Goal: Transaction & Acquisition: Book appointment/travel/reservation

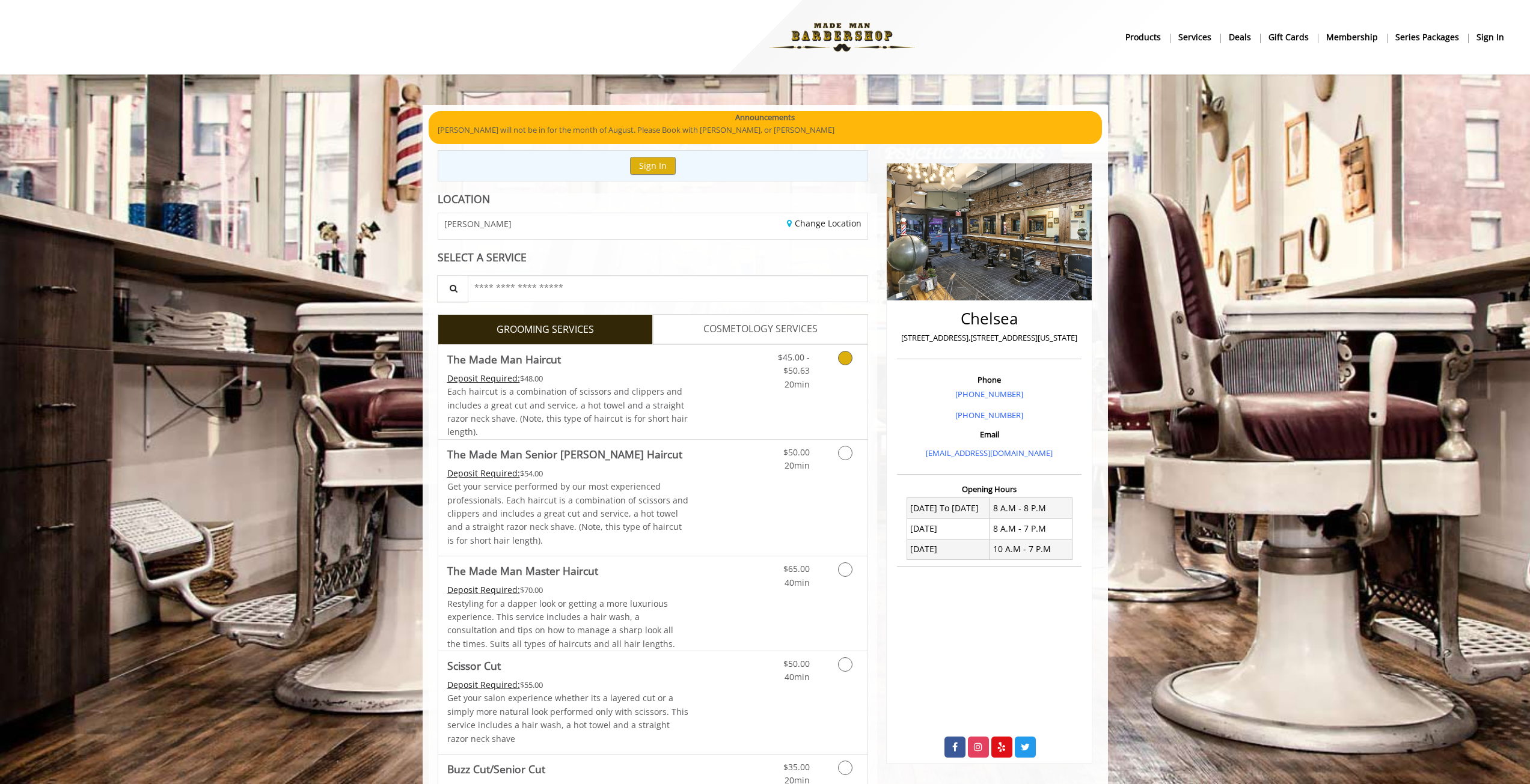
click at [798, 372] on span "$45.00 - $50.63" at bounding box center [794, 364] width 32 height 25
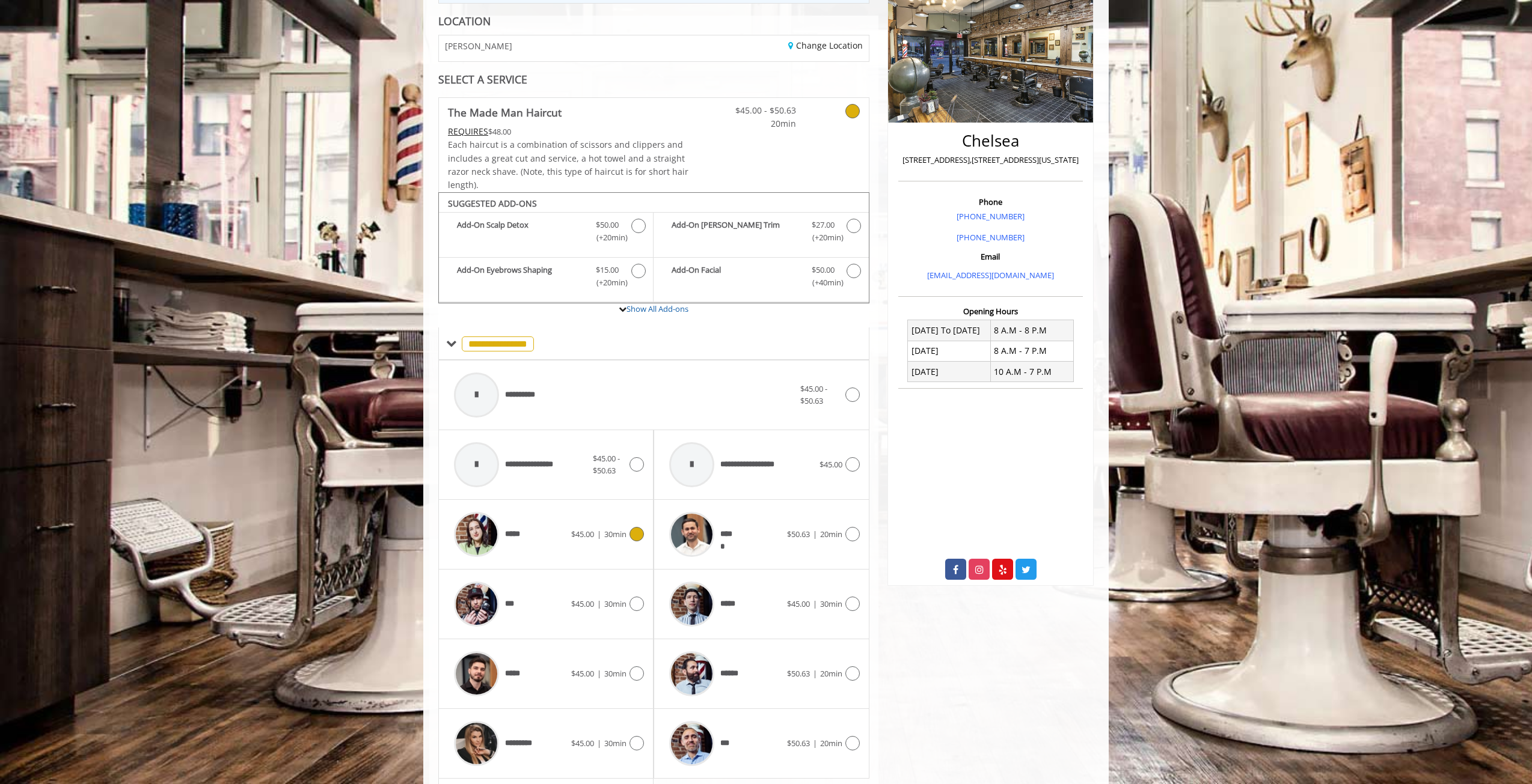
scroll to position [284, 0]
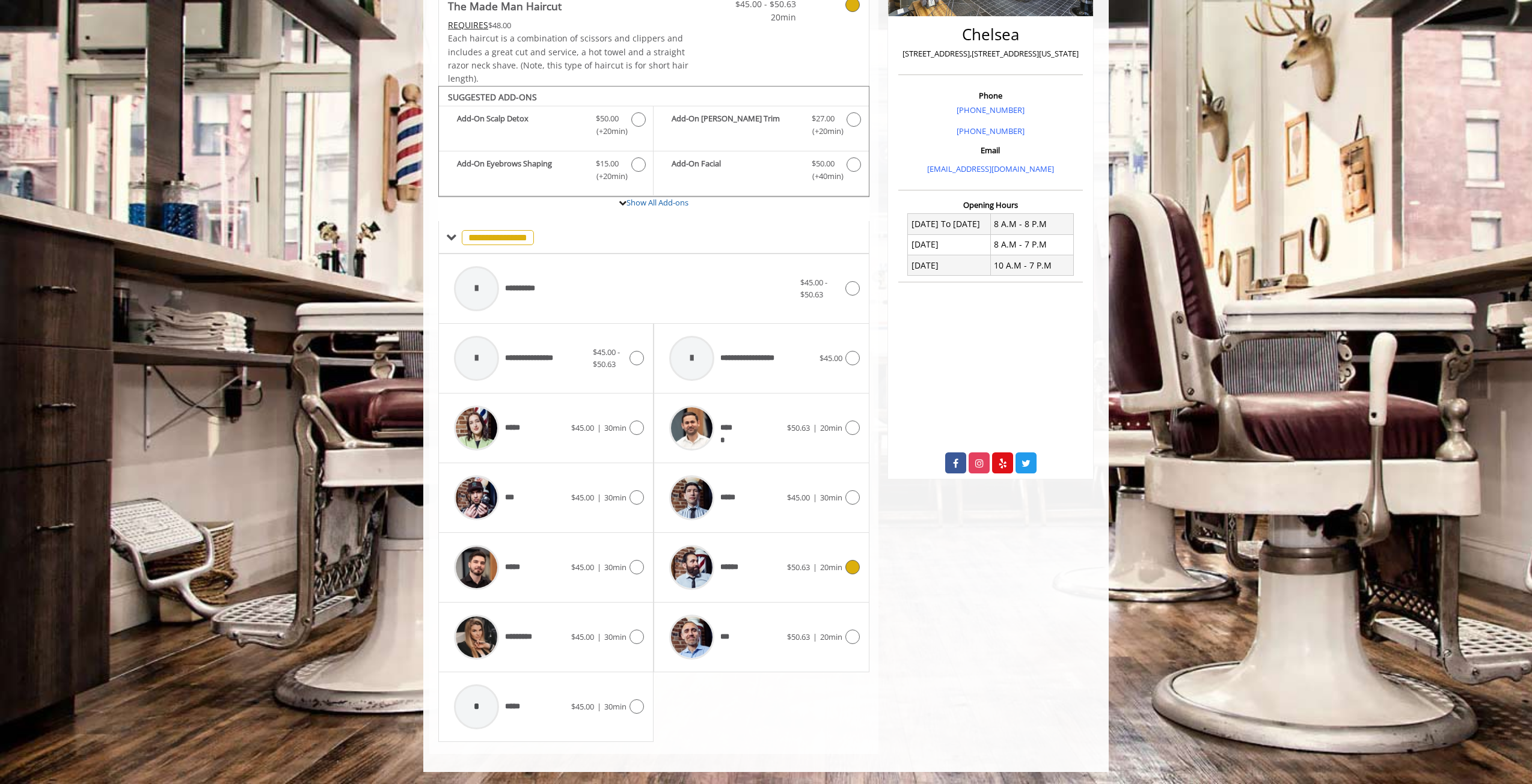
click at [770, 568] on div "******" at bounding box center [724, 567] width 123 height 57
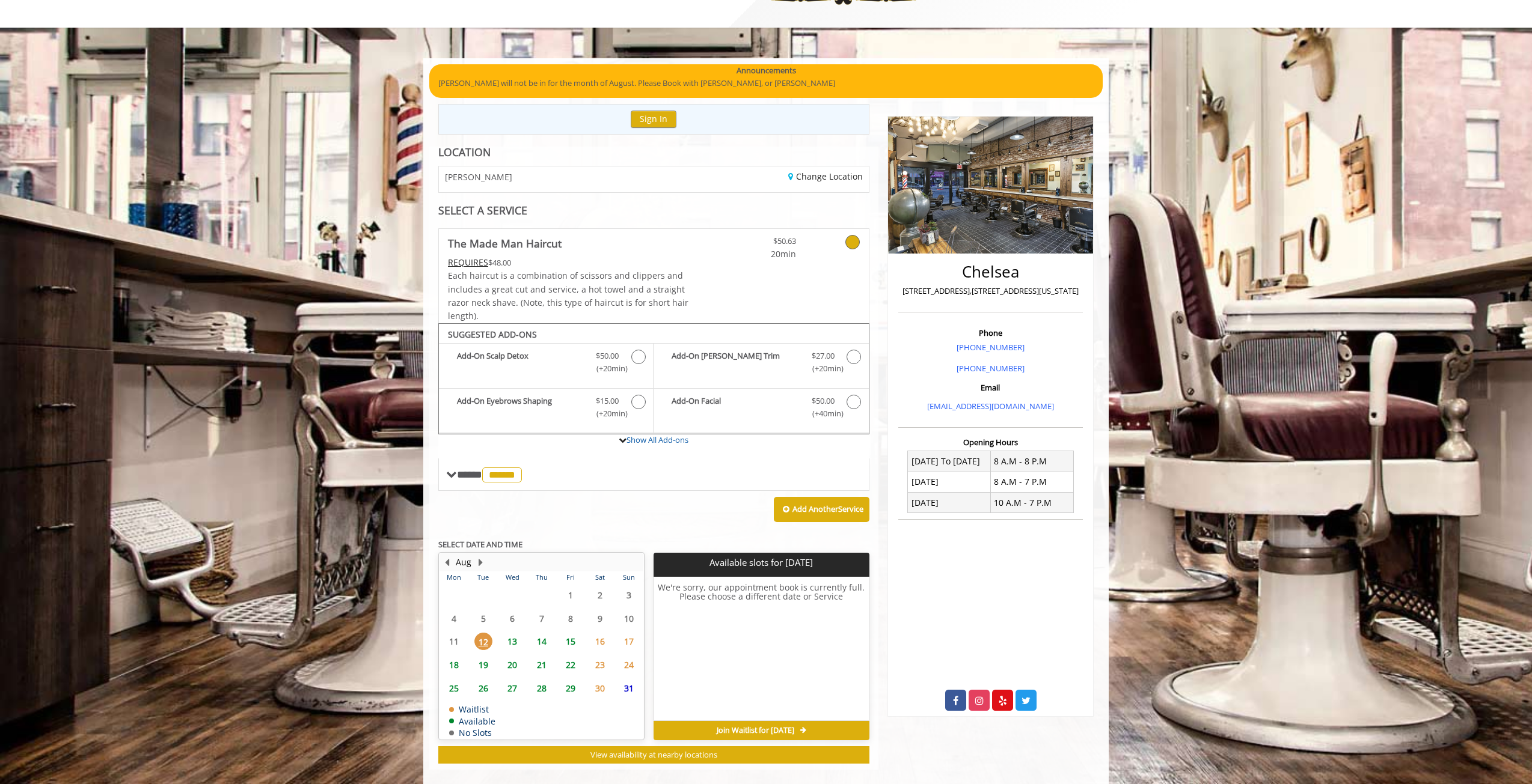
scroll to position [63, 0]
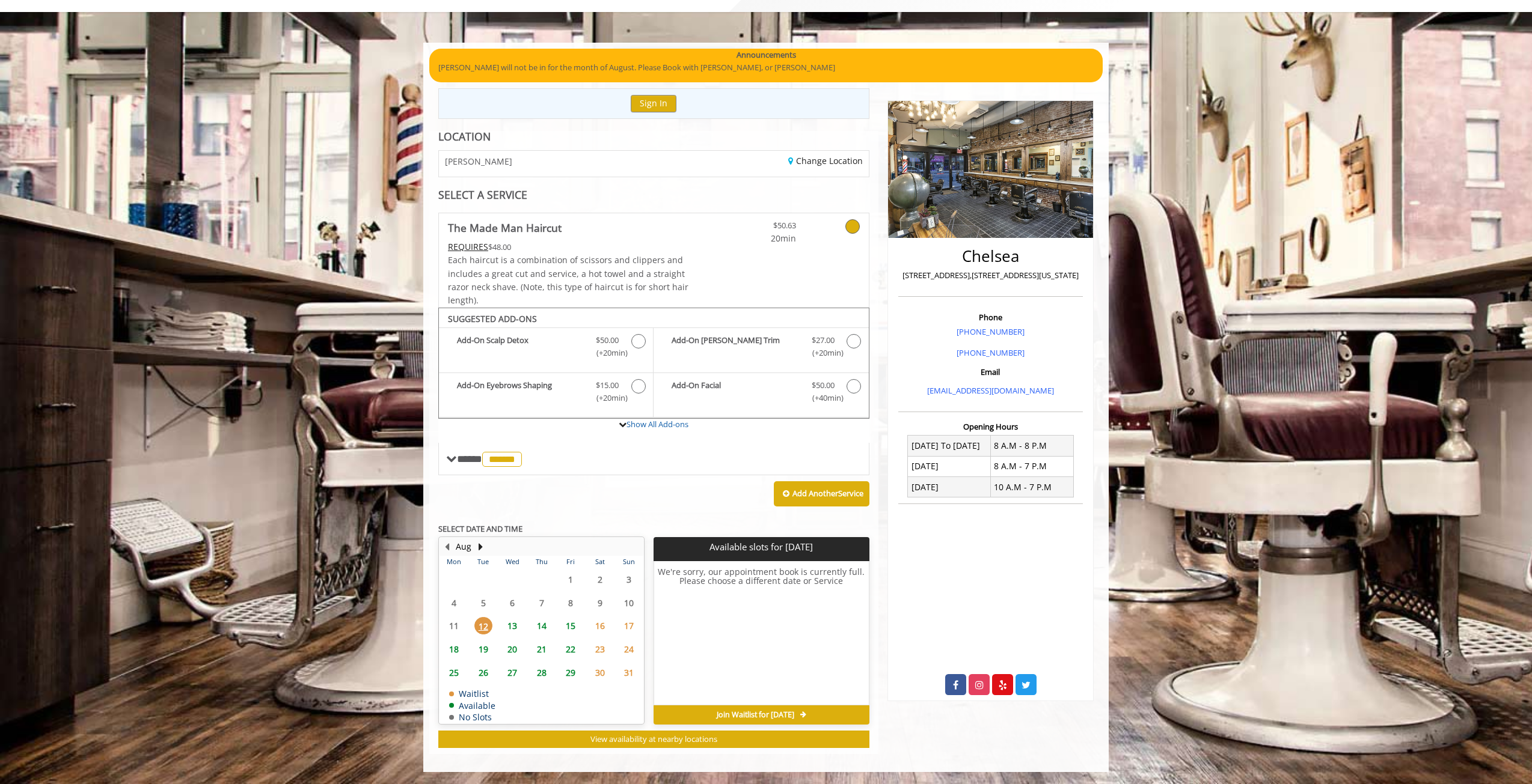
click at [511, 624] on span "13" at bounding box center [512, 626] width 18 height 18
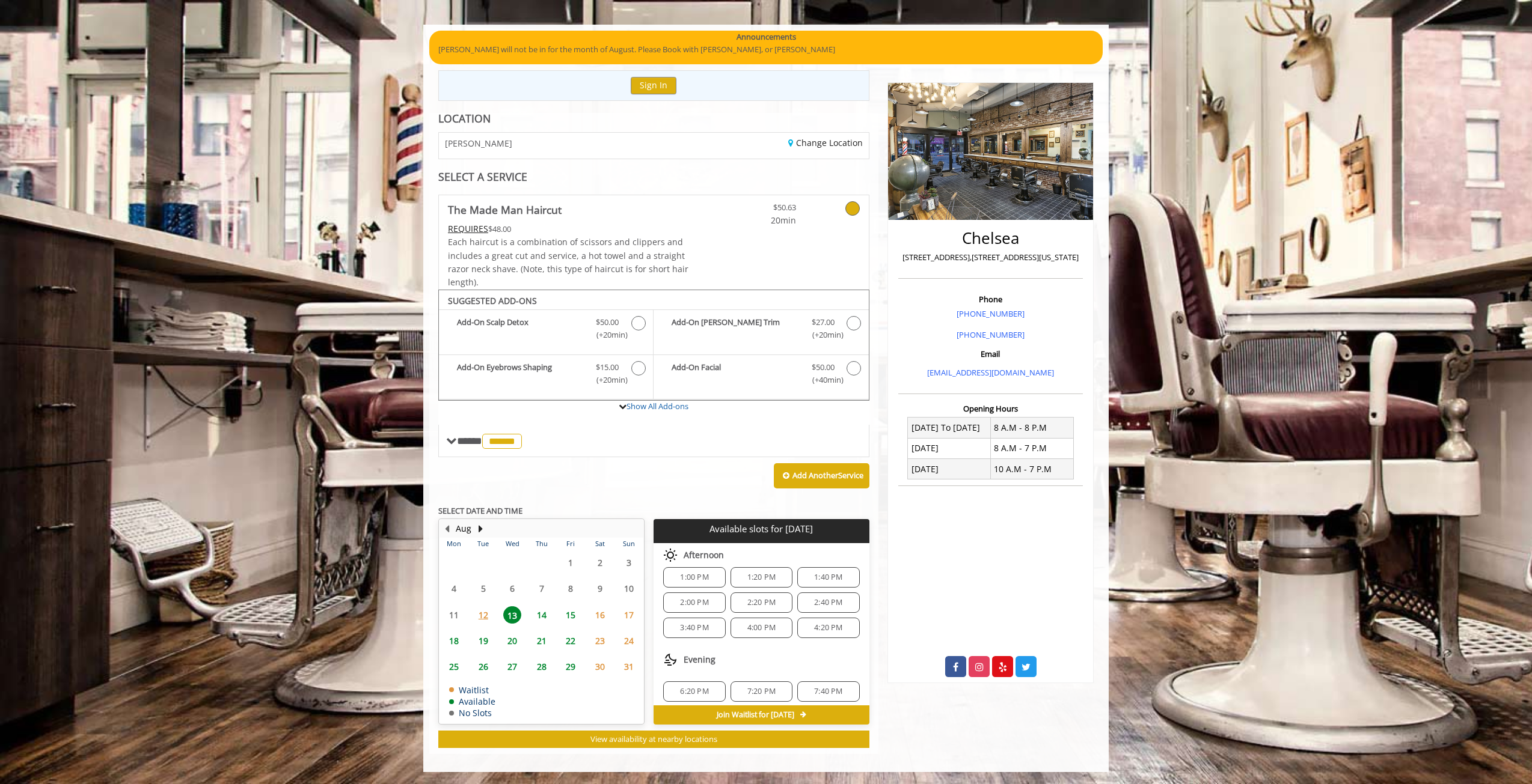
scroll to position [104, 0]
click at [753, 687] on span "7:20 PM" at bounding box center [760, 685] width 28 height 9
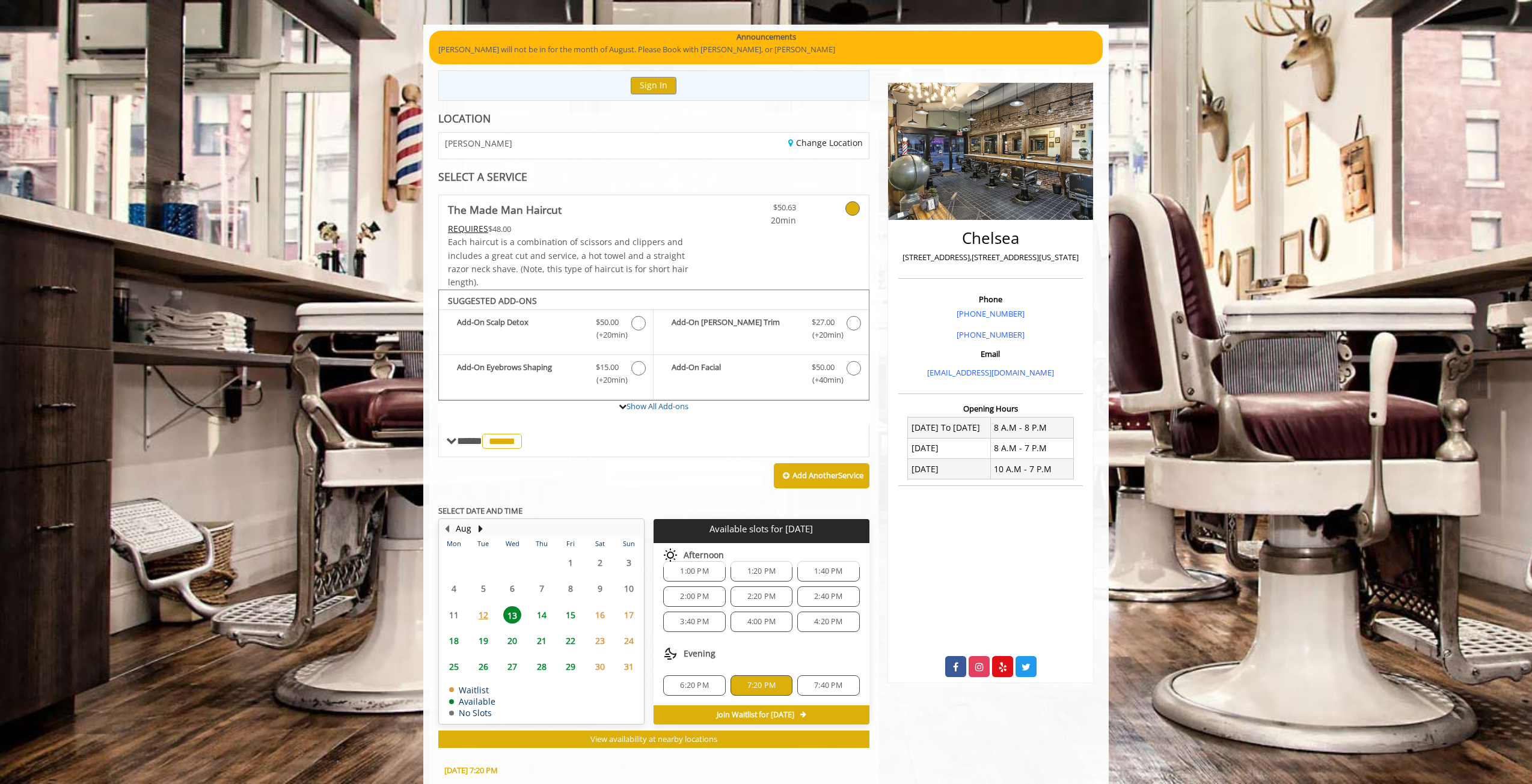
scroll to position [297, 0]
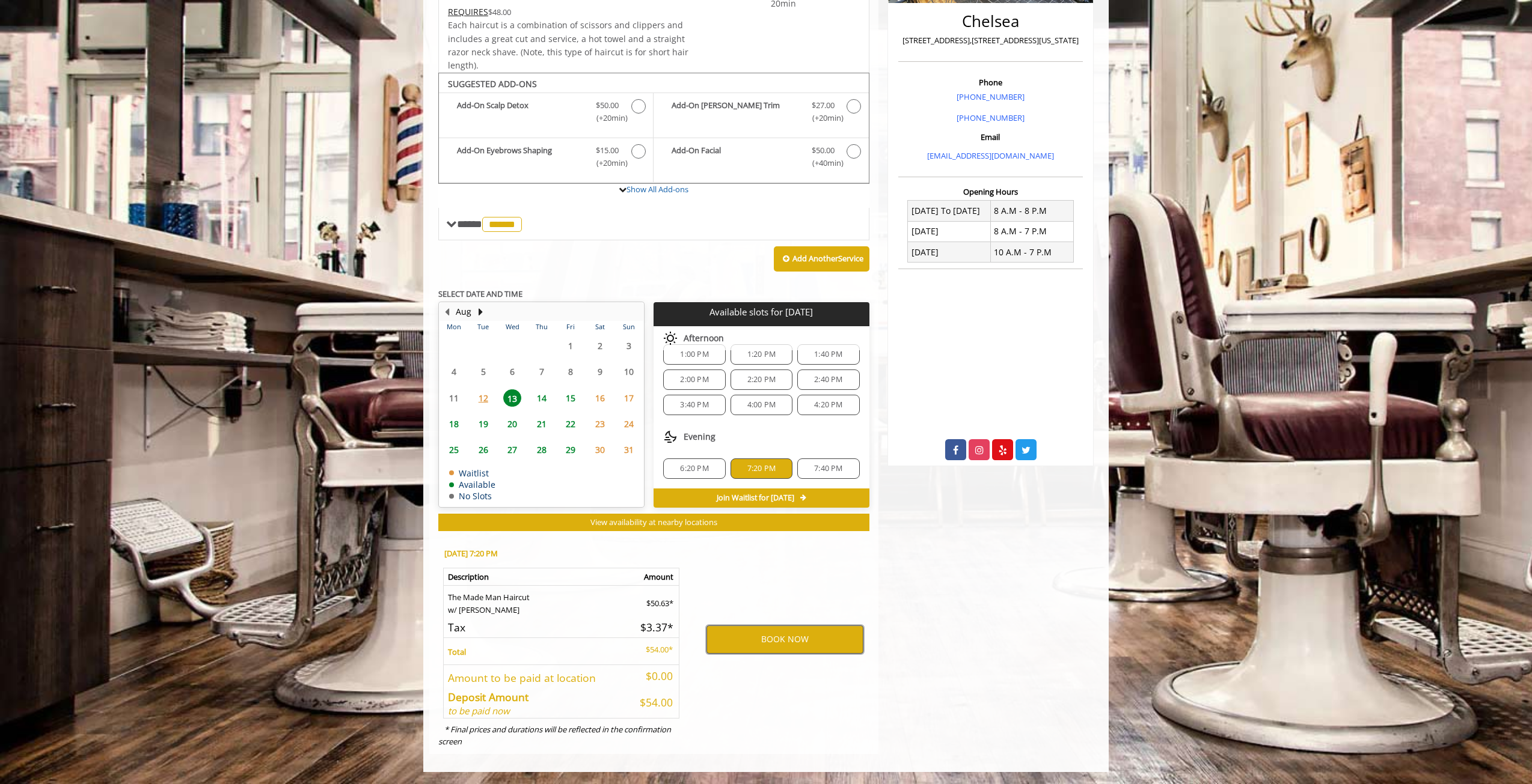
click at [815, 639] on button "BOOK NOW" at bounding box center [784, 639] width 157 height 28
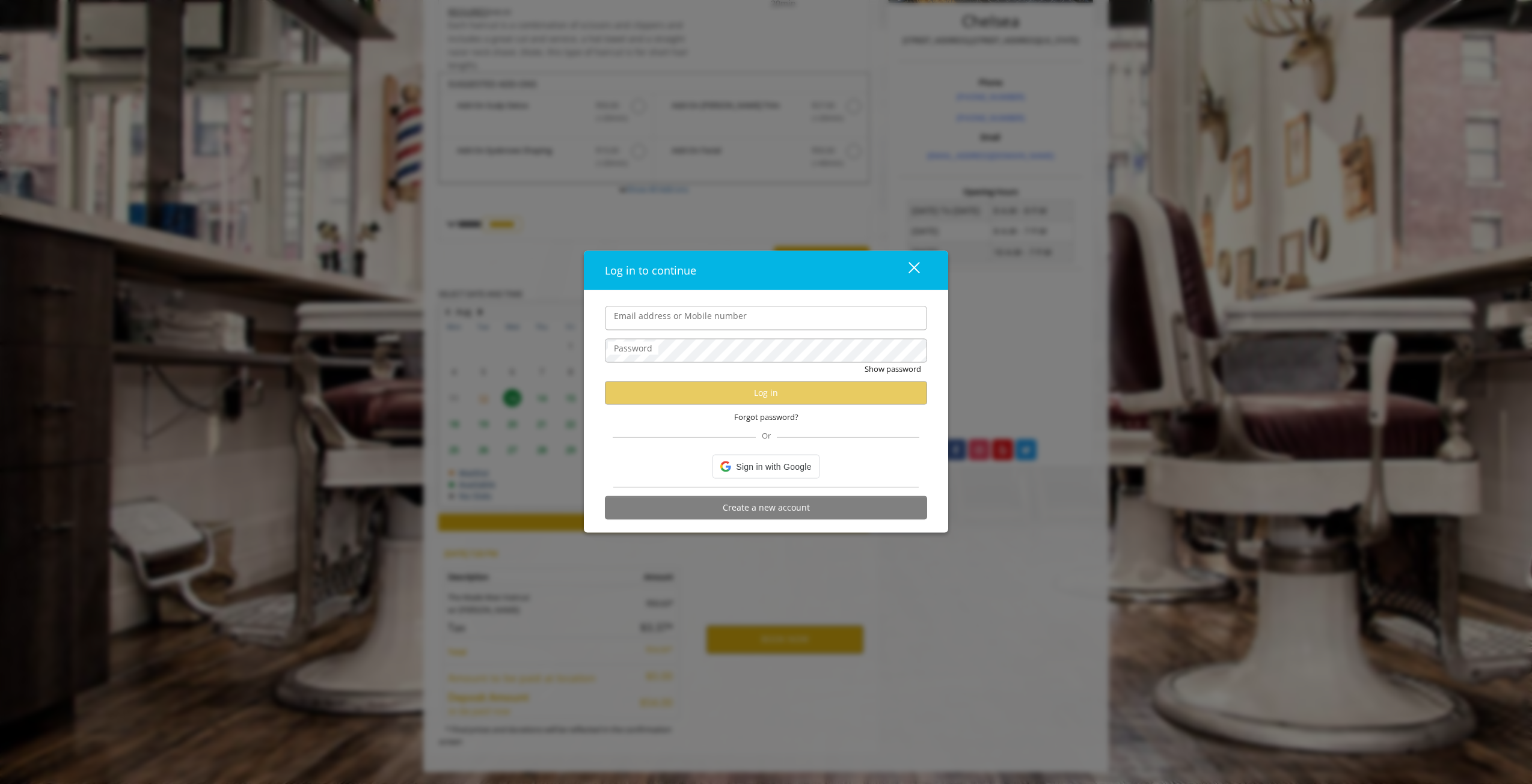
type input "**********"
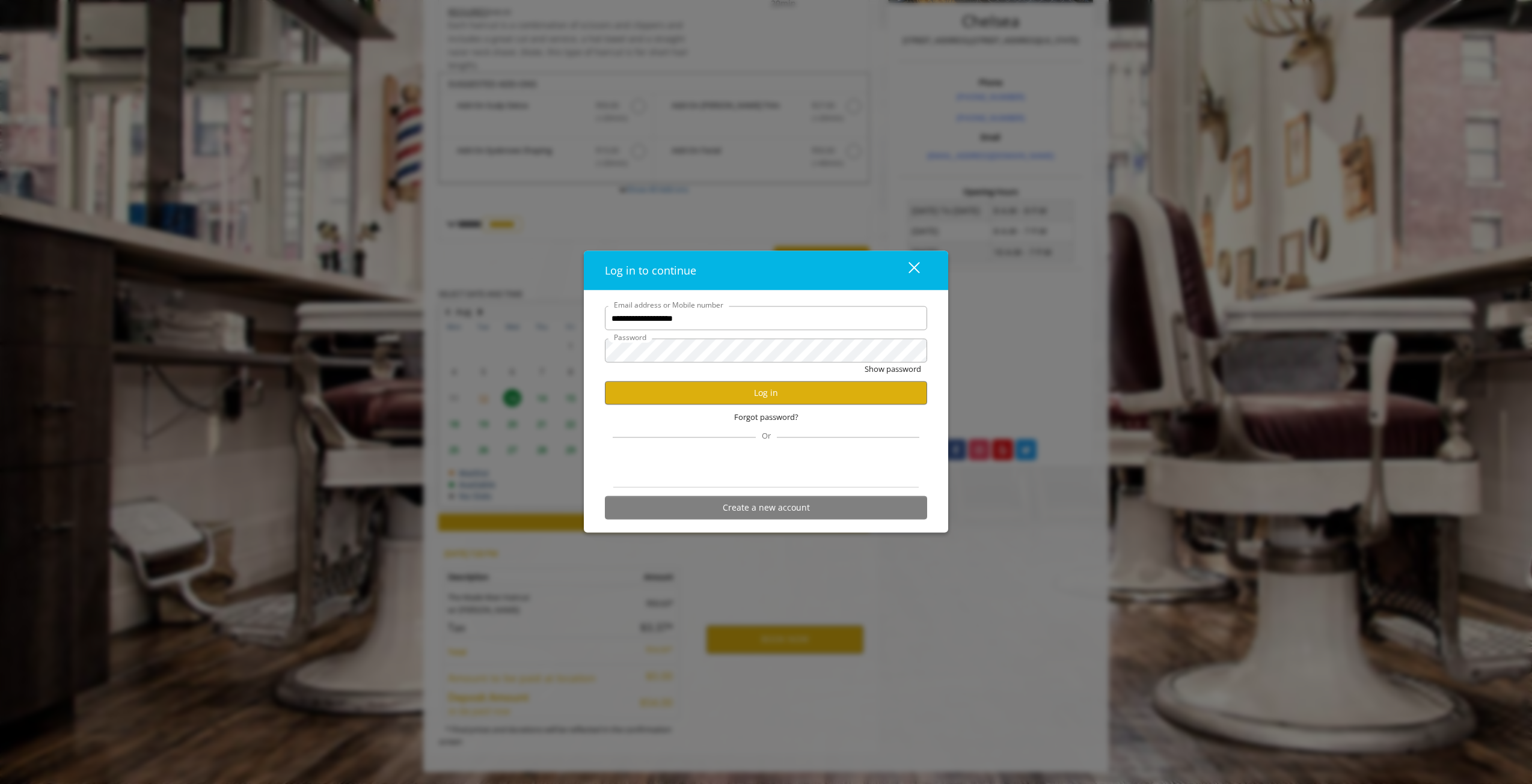
scroll to position [0, 0]
click at [757, 398] on button "Log in" at bounding box center [766, 393] width 322 height 24
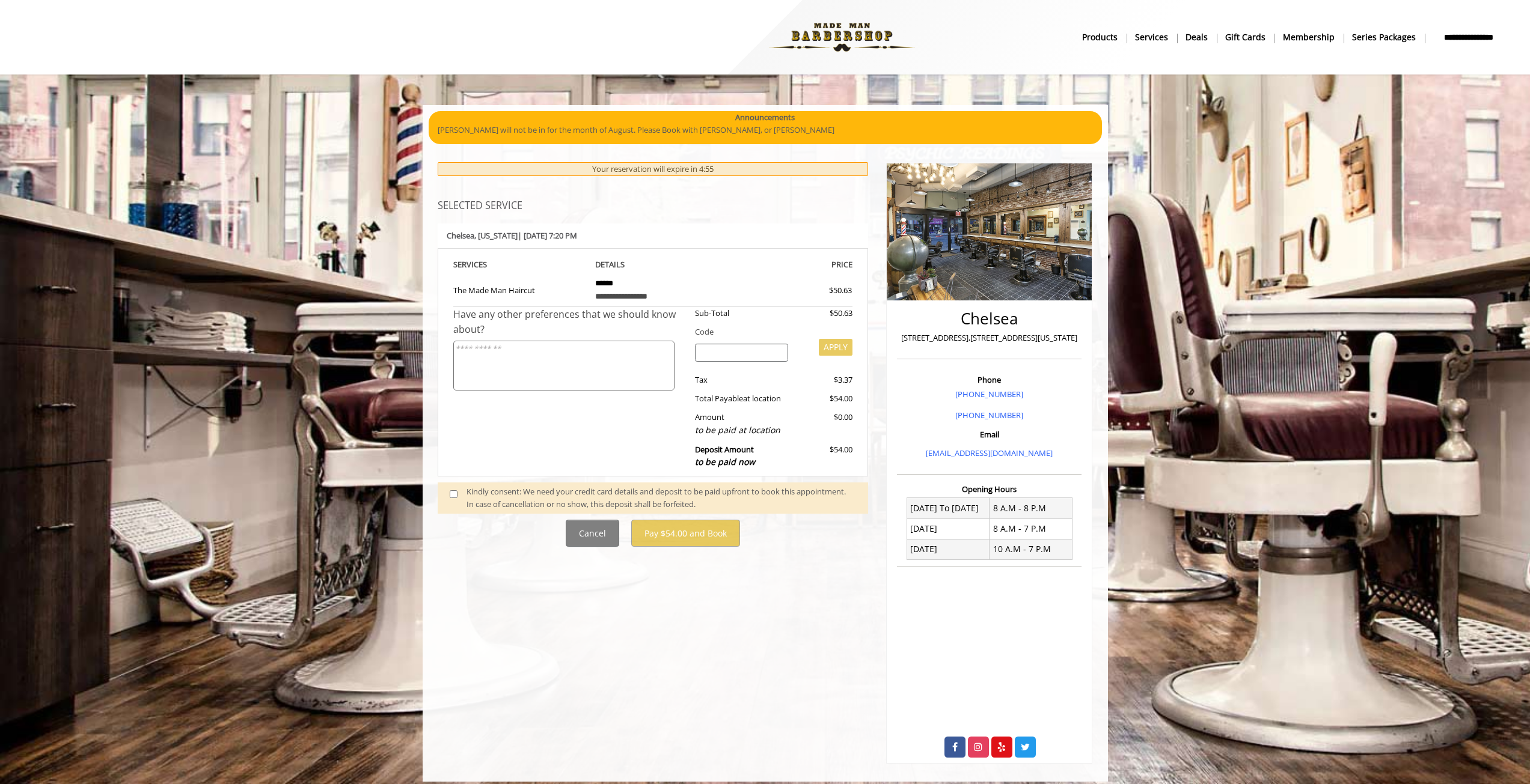
click at [459, 492] on span at bounding box center [459, 498] width 36 height 25
click at [458, 492] on span at bounding box center [459, 498] width 36 height 25
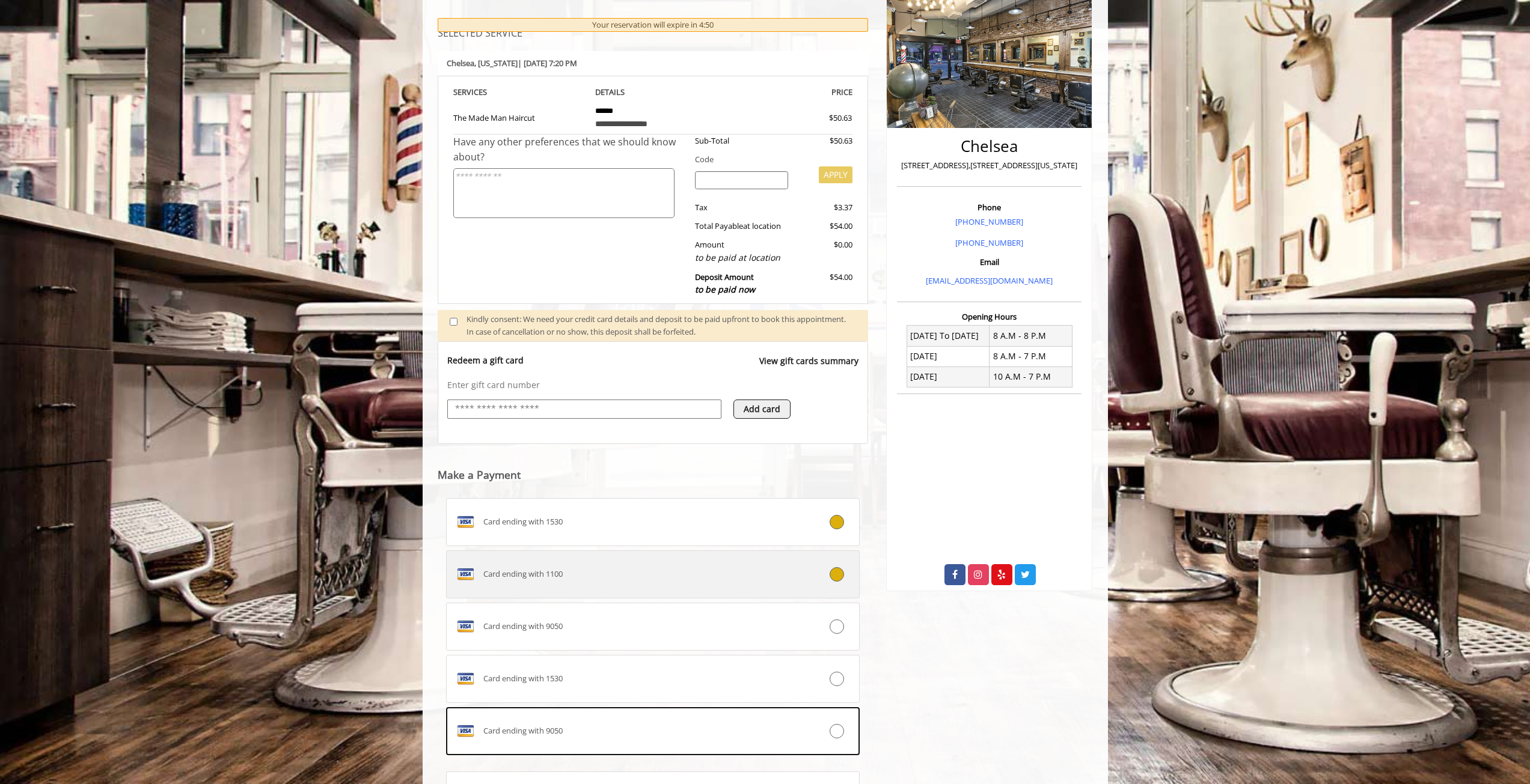
click at [821, 579] on div at bounding box center [824, 574] width 69 height 14
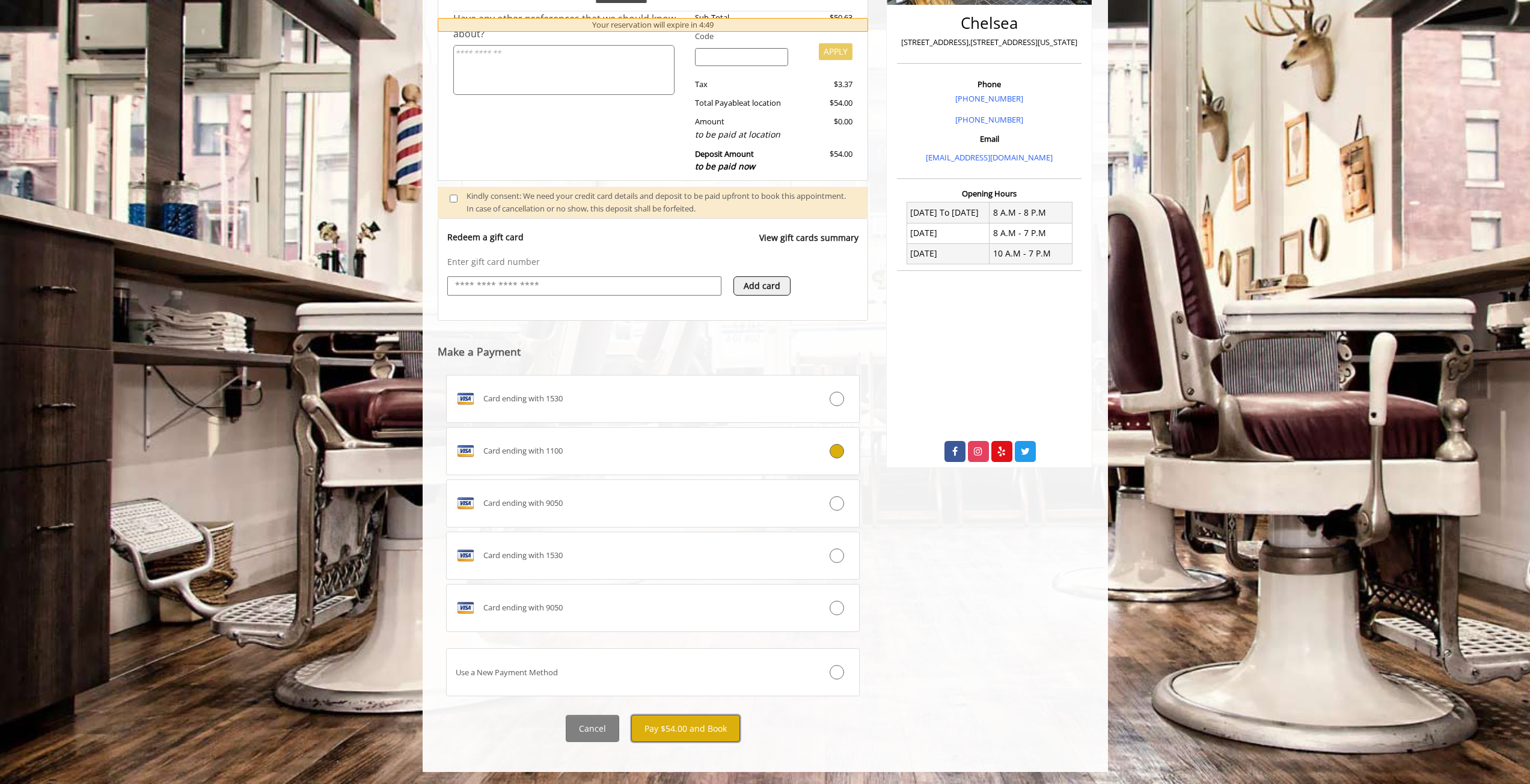
click at [684, 730] on button "Pay $54.00 and Book" at bounding box center [686, 729] width 108 height 27
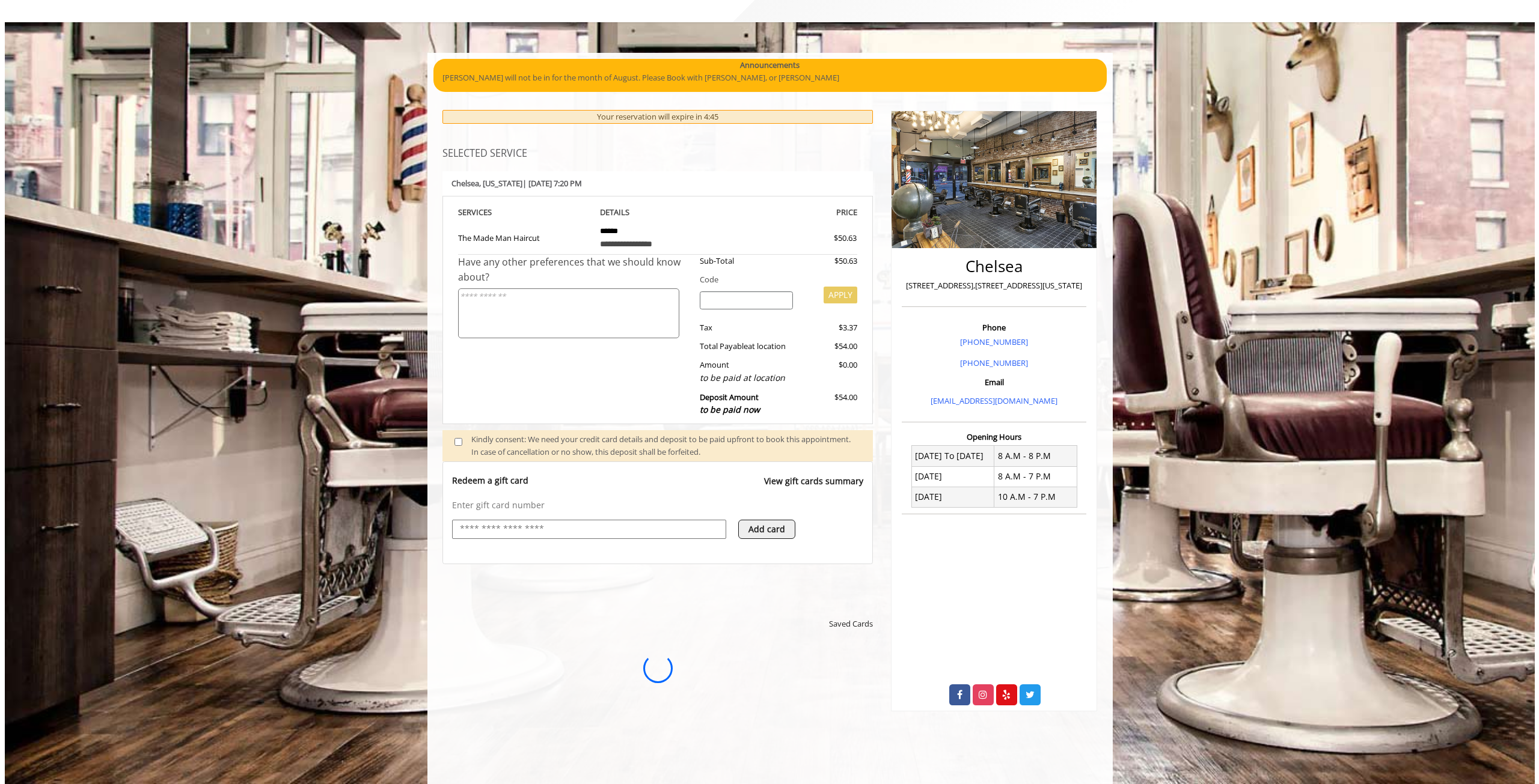
scroll to position [0, 0]
